Goal: Transaction & Acquisition: Purchase product/service

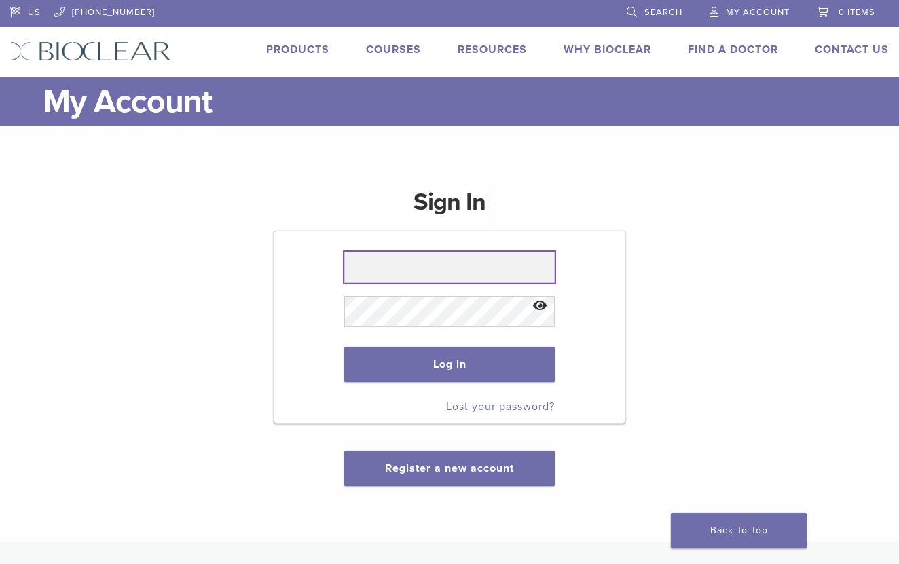
click at [429, 260] on input "text" at bounding box center [449, 267] width 210 height 31
paste input "**********"
type input "**********"
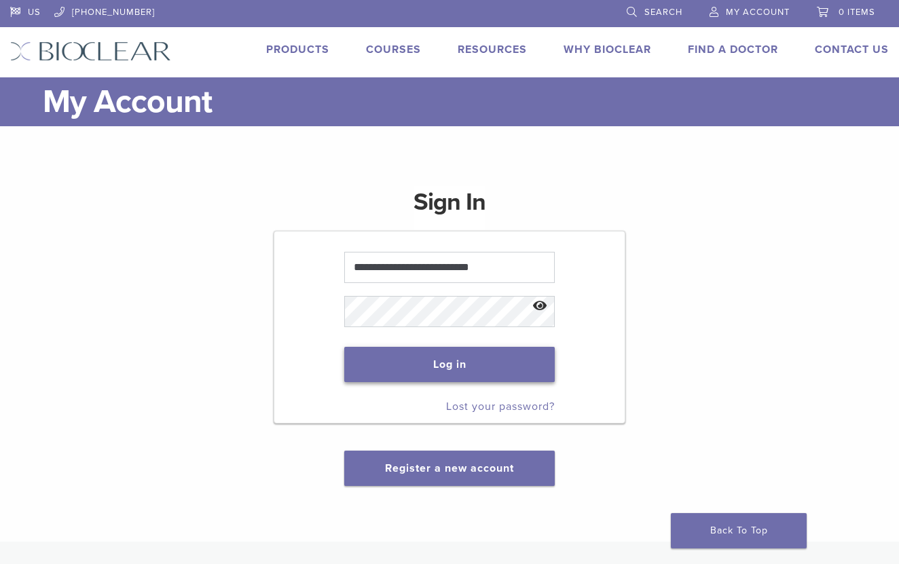
click at [503, 382] on button "Log in" at bounding box center [449, 364] width 210 height 35
click at [426, 384] on p "Log in" at bounding box center [449, 364] width 210 height 62
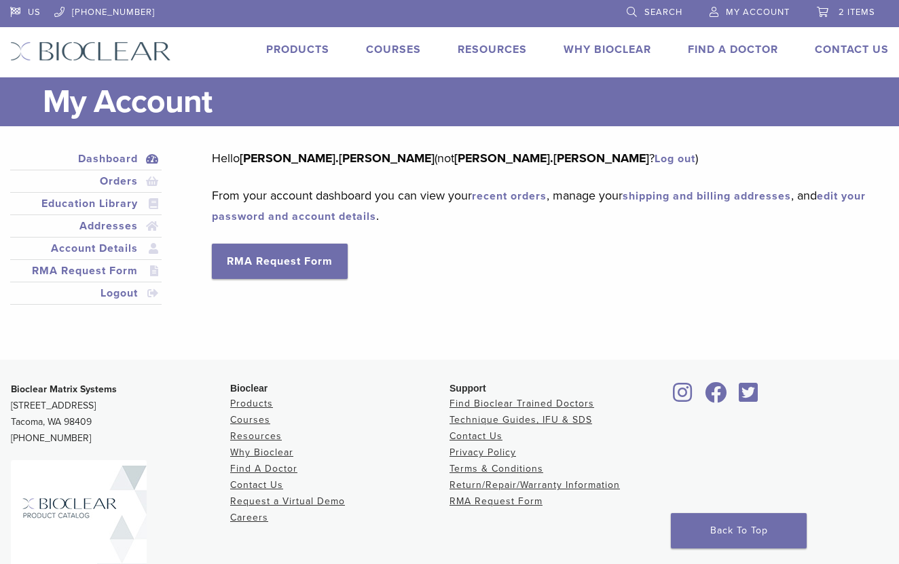
click at [848, 15] on span "2 items" at bounding box center [857, 12] width 37 height 11
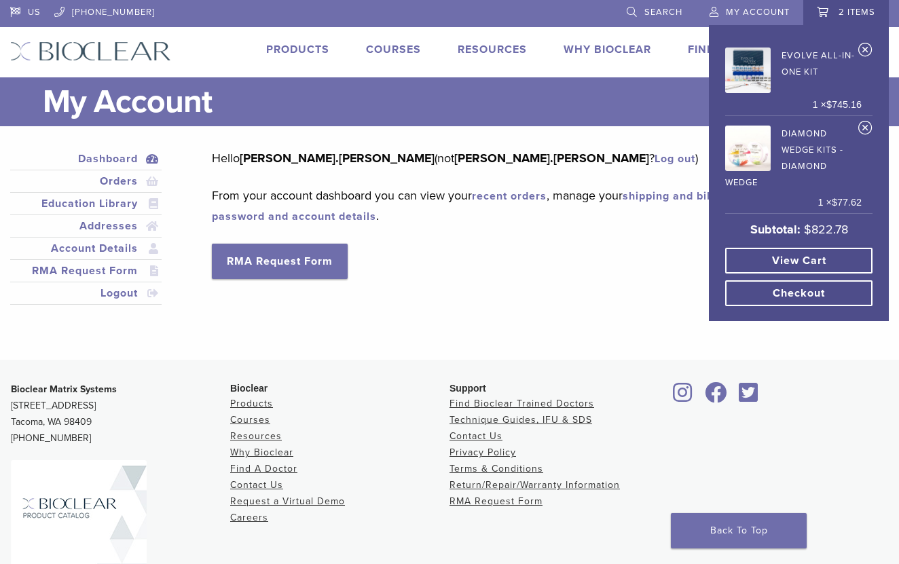
click at [845, 15] on span "2 items" at bounding box center [857, 12] width 37 height 11
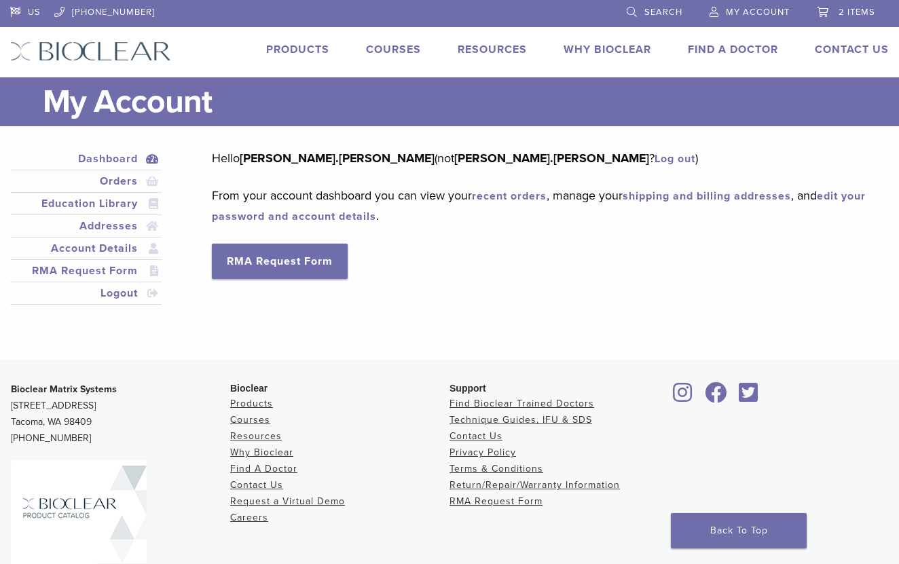
click at [841, 16] on span "2 items" at bounding box center [857, 12] width 37 height 11
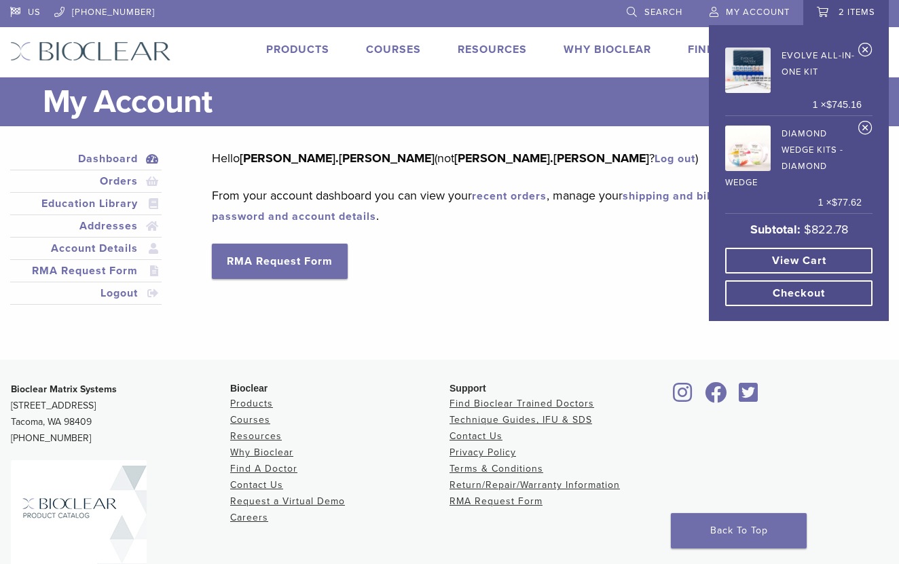
click at [816, 261] on link "View cart" at bounding box center [798, 261] width 147 height 26
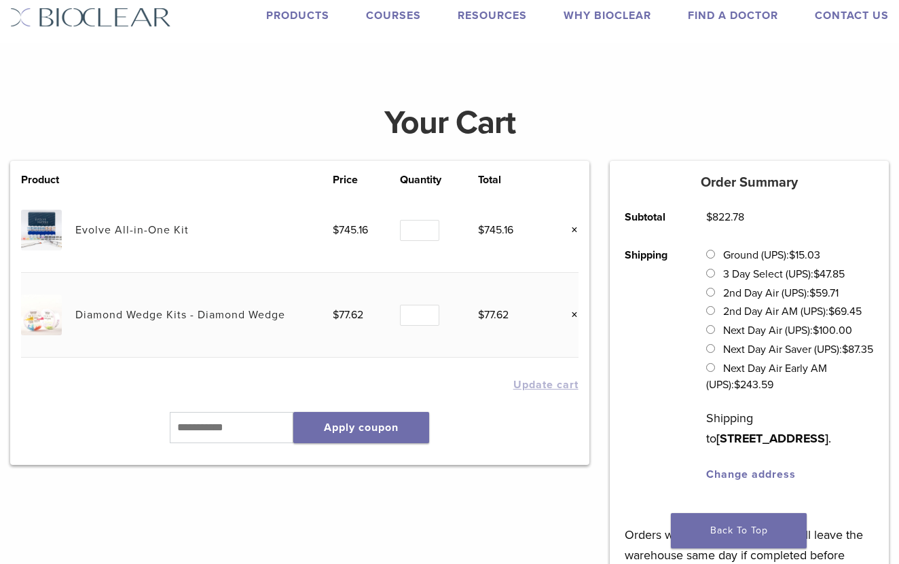
scroll to position [54, 0]
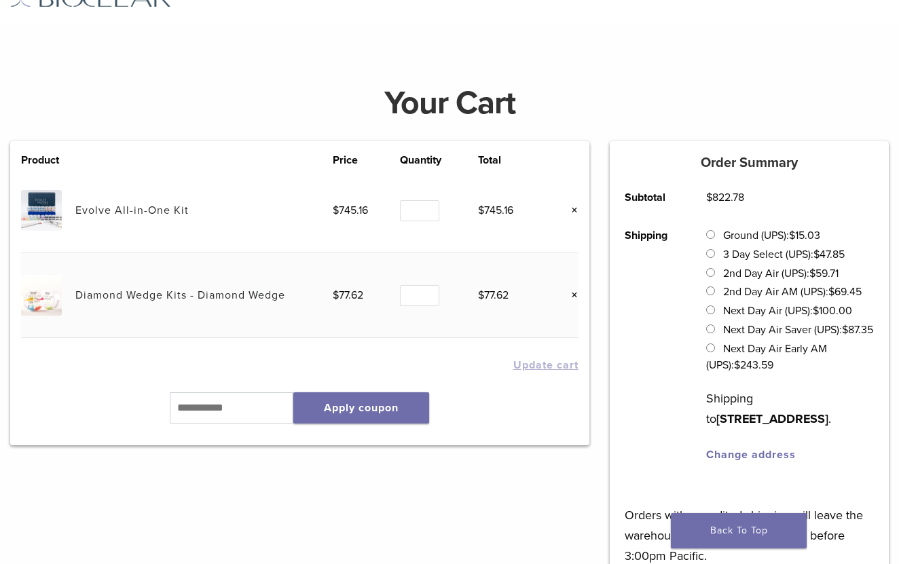
click at [811, 235] on bdi "$ 15.03" at bounding box center [804, 236] width 31 height 14
copy bdi "15.03"
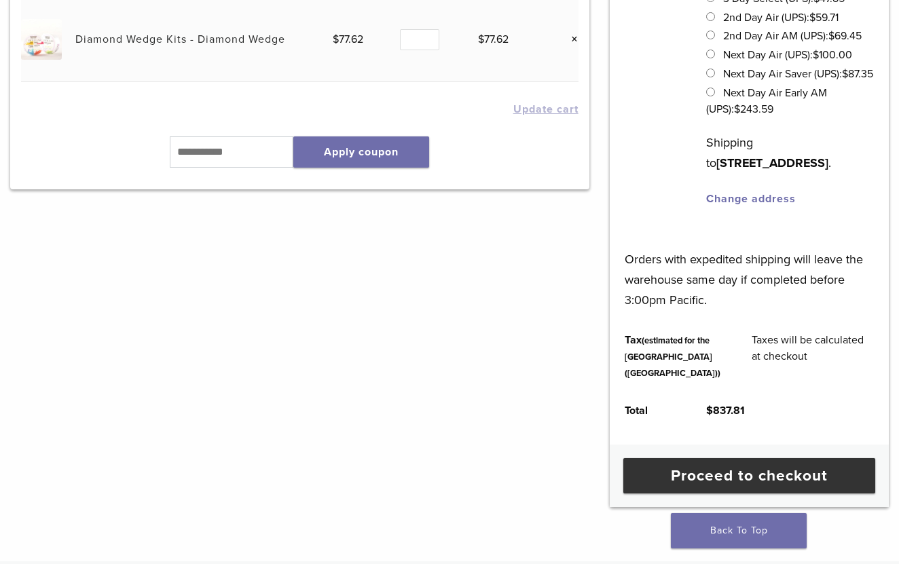
scroll to position [537, 0]
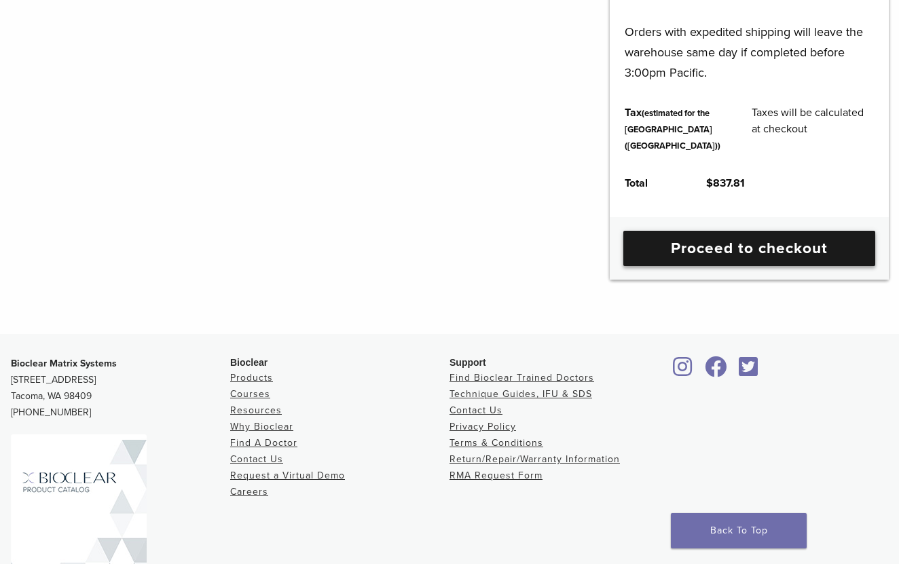
click at [738, 266] on link "Proceed to checkout" at bounding box center [749, 248] width 252 height 35
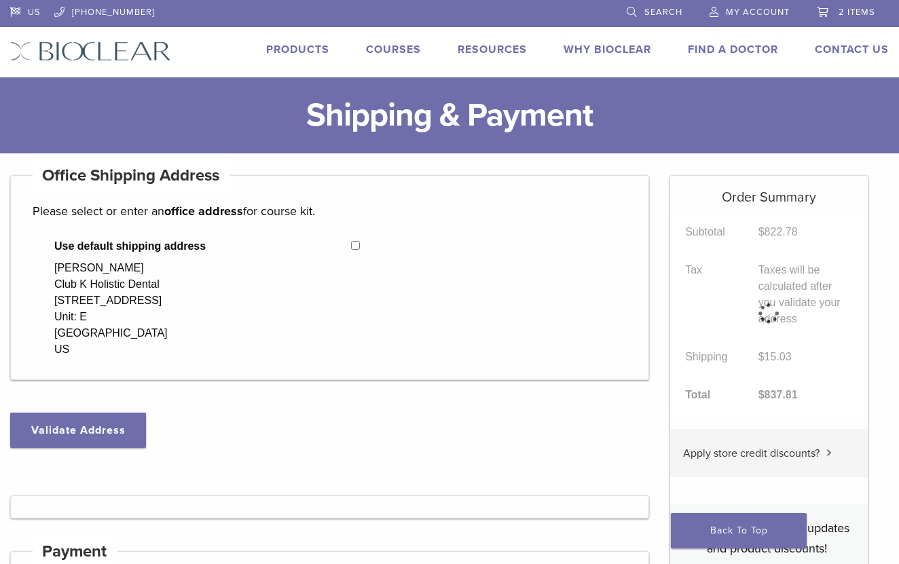
select select "**"
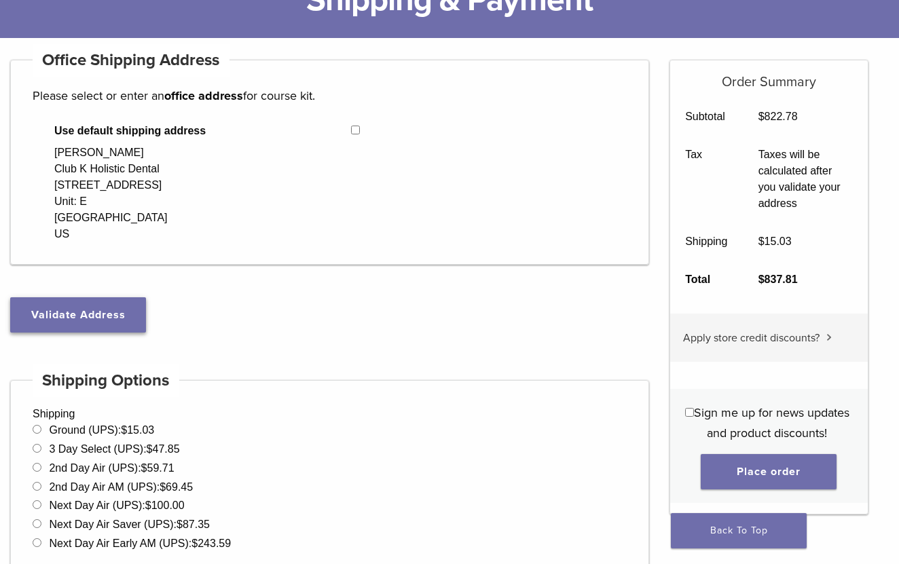
click at [109, 308] on button "Validate Address" at bounding box center [78, 314] width 136 height 35
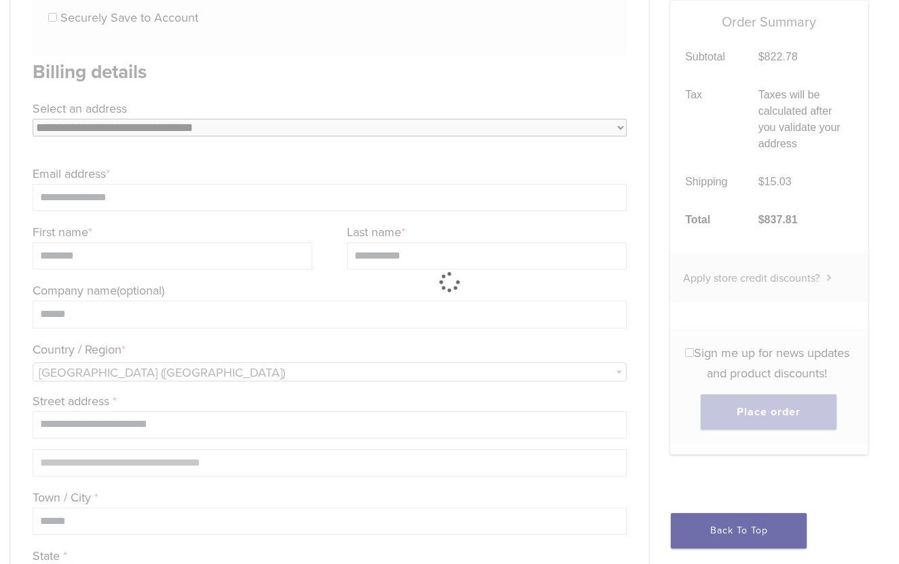
scroll to position [1035, 0]
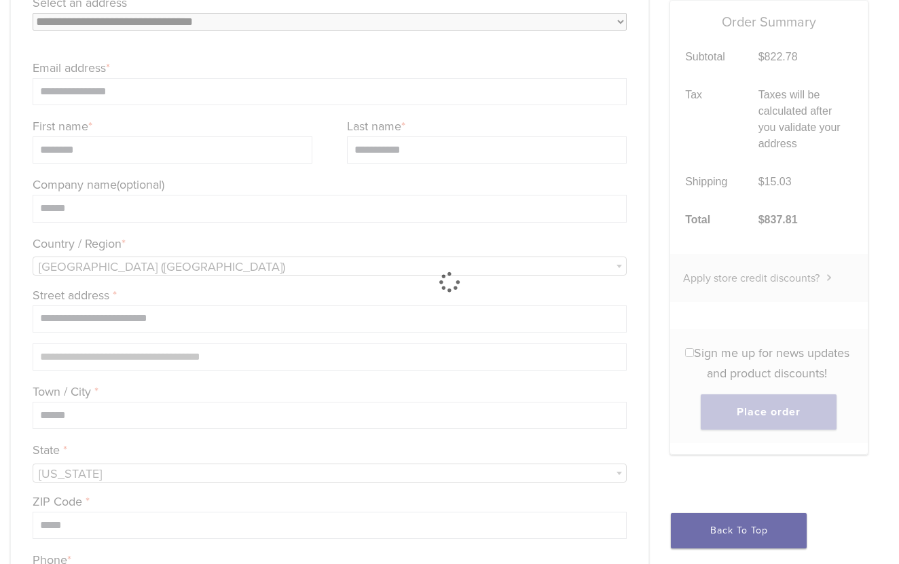
select select "**"
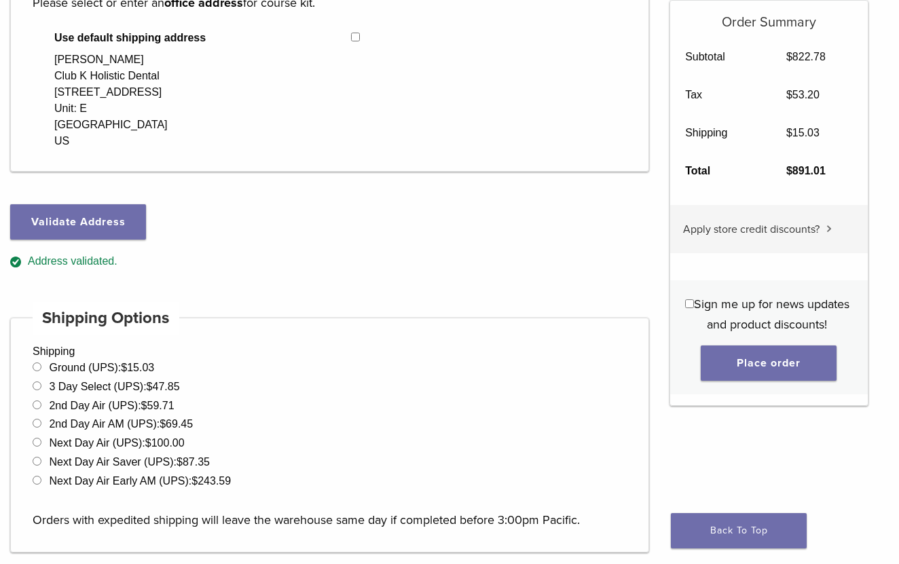
scroll to position [225, 0]
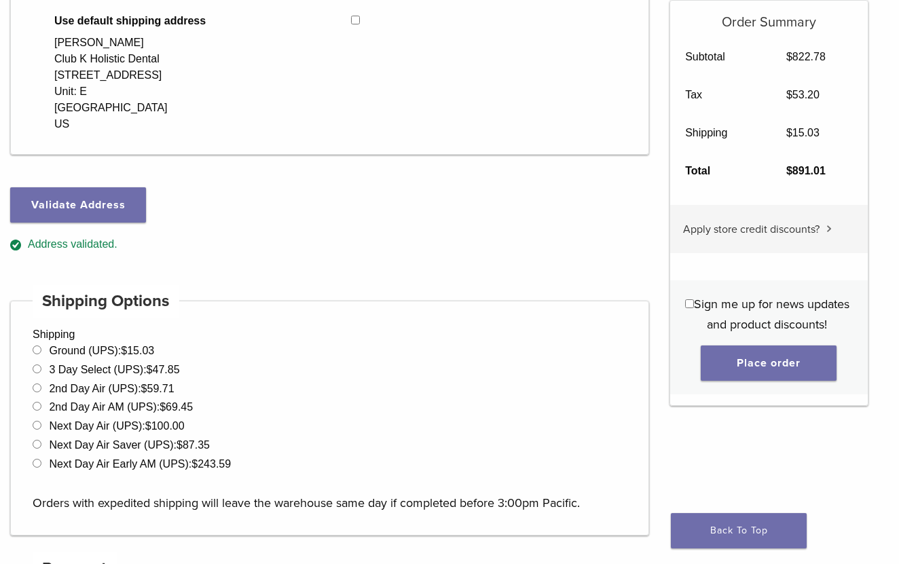
click at [139, 343] on li "Ground (UPS): $ 15.03" at bounding box center [330, 351] width 594 height 16
click at [807, 99] on bdi "$ 53.20" at bounding box center [802, 95] width 33 height 12
copy bdi "53.20"
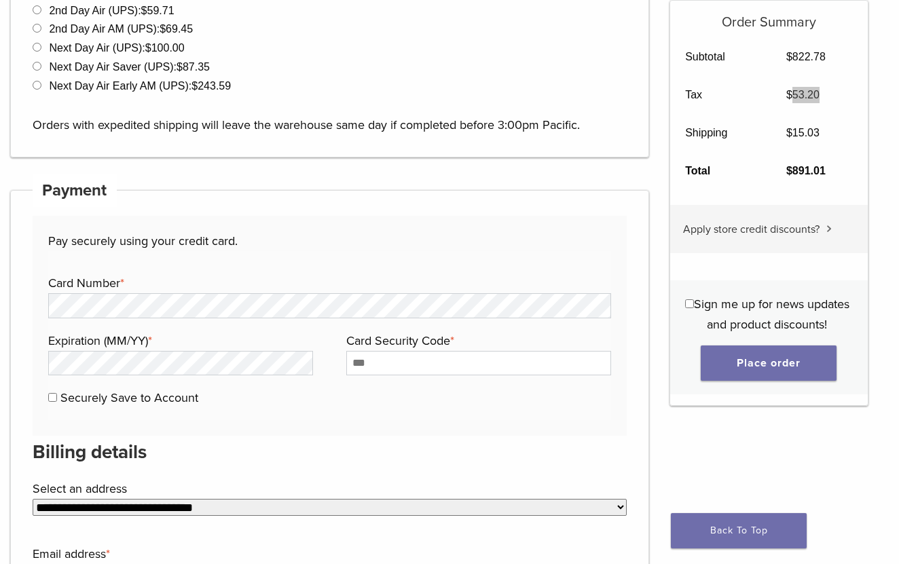
scroll to position [608, 0]
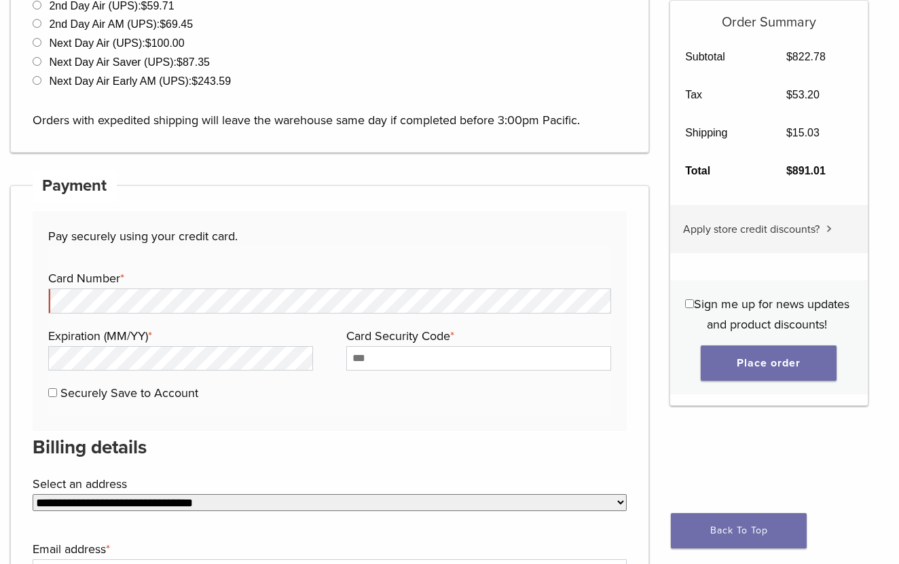
click at [204, 286] on label "Card Number *" at bounding box center [328, 278] width 560 height 20
click at [139, 261] on fieldset "Payment Info Card Number * Expiration (MM/YY) * Card Security Code * Securely S…" at bounding box center [329, 331] width 563 height 169
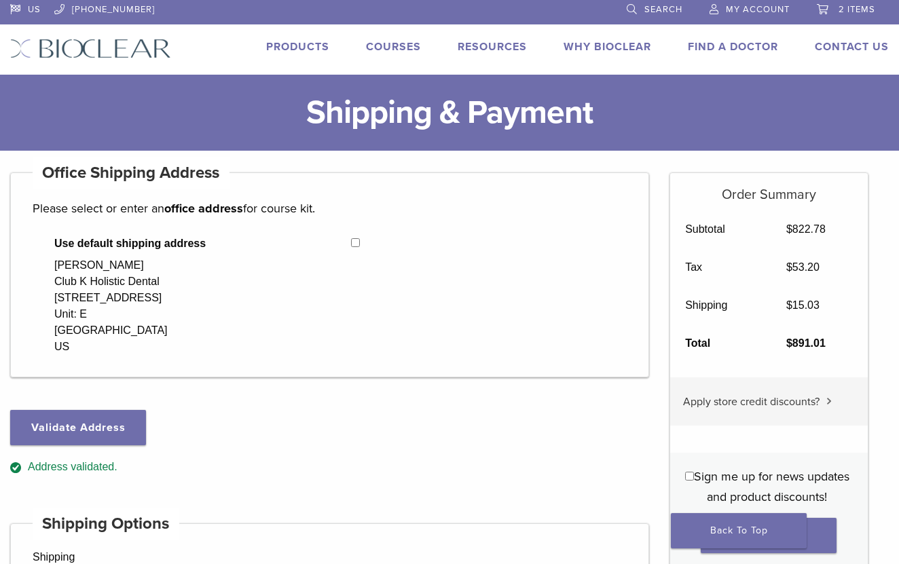
scroll to position [0, 0]
